Goal: Task Accomplishment & Management: Complete application form

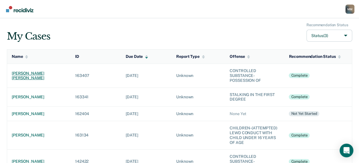
click at [36, 75] on div "[PERSON_NAME] [PERSON_NAME]" at bounding box center [39, 76] width 54 height 10
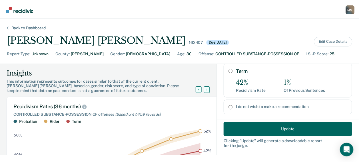
scroll to position [194, 0]
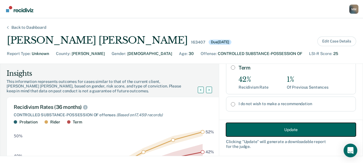
click at [286, 132] on button "Update" at bounding box center [291, 130] width 130 height 14
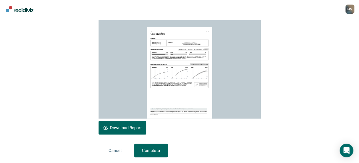
scroll to position [162, 0]
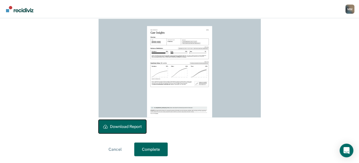
click at [123, 128] on button "Download Report" at bounding box center [123, 127] width 48 height 14
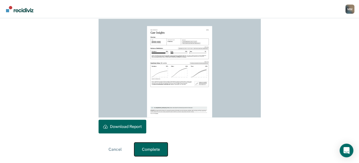
click at [153, 148] on button "Complete" at bounding box center [150, 150] width 33 height 14
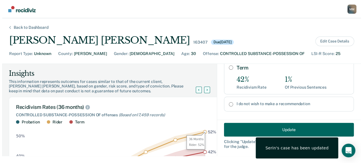
scroll to position [0, 0]
